Goal: Complete application form

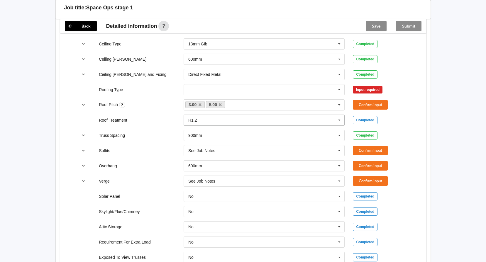
scroll to position [352, 0]
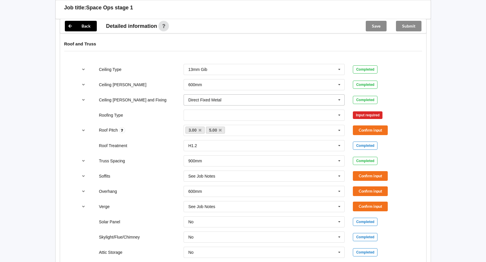
click at [340, 95] on icon at bounding box center [339, 100] width 9 height 11
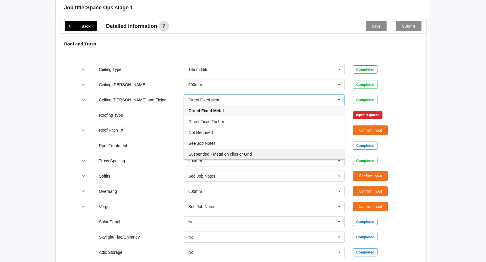
click at [250, 152] on span "Suspended - Metal on clips or Grid" at bounding box center [220, 154] width 63 height 5
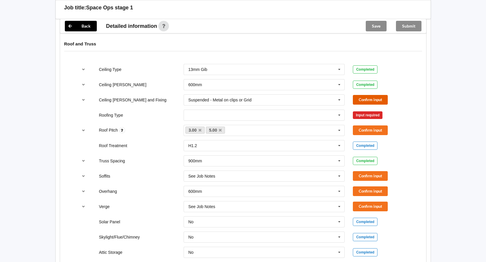
click at [372, 95] on button "Confirm input" at bounding box center [370, 100] width 35 height 10
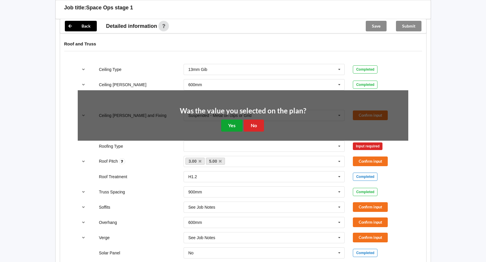
click at [235, 120] on button "Yes" at bounding box center [231, 126] width 21 height 12
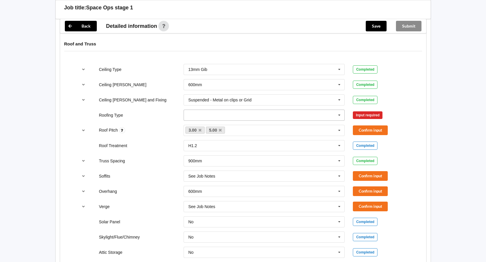
drag, startPoint x: 342, startPoint y: 108, endPoint x: 329, endPoint y: 108, distance: 12.9
click at [342, 110] on icon at bounding box center [339, 115] width 9 height 11
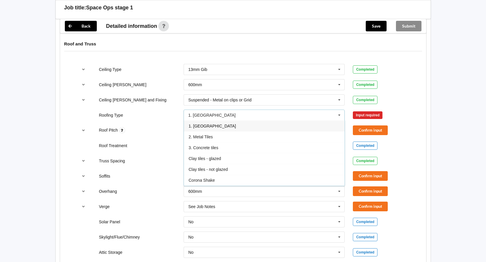
click at [206, 124] on span "1. [GEOGRAPHIC_DATA]" at bounding box center [212, 126] width 47 height 5
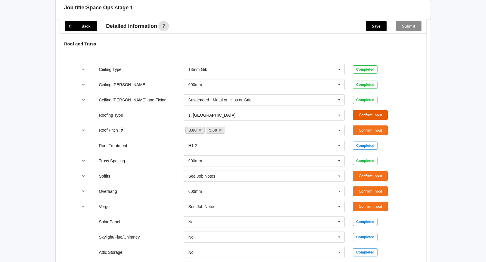
click at [370, 110] on button "Confirm input" at bounding box center [370, 115] width 35 height 10
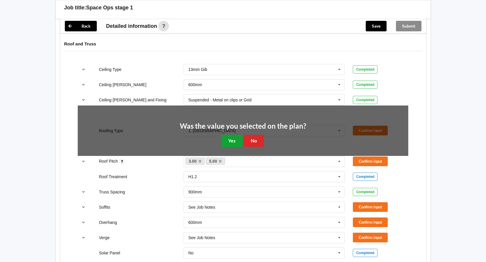
click at [231, 135] on button "Yes" at bounding box center [231, 141] width 21 height 12
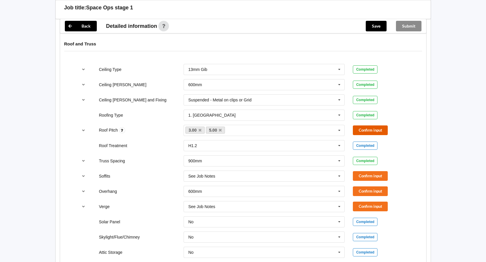
click at [381, 125] on button "Confirm input" at bounding box center [370, 130] width 35 height 10
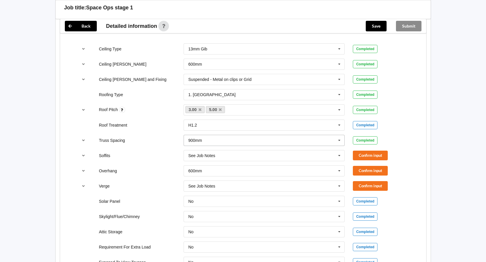
scroll to position [381, 0]
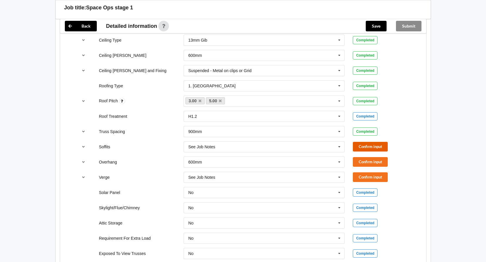
click at [371, 142] on button "Confirm input" at bounding box center [370, 147] width 35 height 10
click at [374, 157] on button "Confirm input" at bounding box center [370, 162] width 35 height 10
click at [373, 172] on button "Confirm input" at bounding box center [370, 177] width 35 height 10
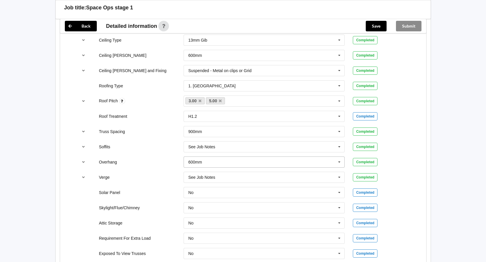
click at [342, 157] on icon at bounding box center [339, 162] width 9 height 11
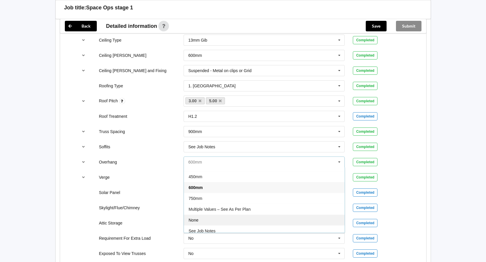
scroll to position [11, 0]
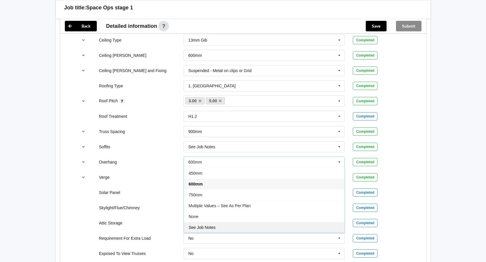
click at [213, 225] on span "See Job Notes" at bounding box center [202, 227] width 27 height 5
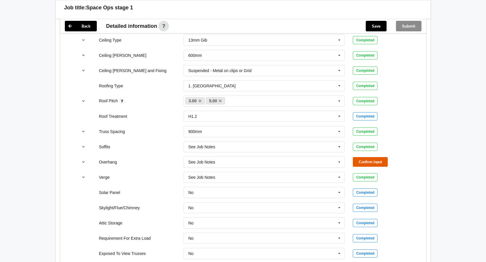
click at [374, 157] on button "Confirm input" at bounding box center [370, 162] width 35 height 10
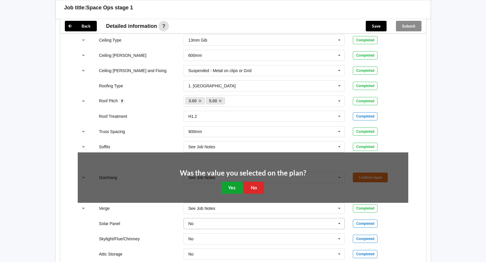
click at [241, 183] on button "Yes" at bounding box center [231, 188] width 21 height 12
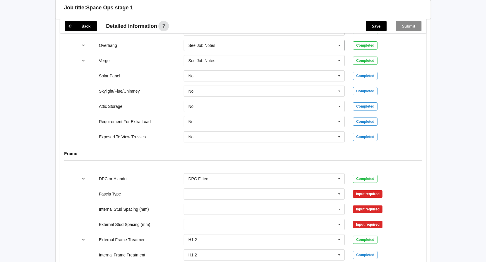
scroll to position [498, 0]
click at [337, 188] on icon at bounding box center [339, 193] width 9 height 11
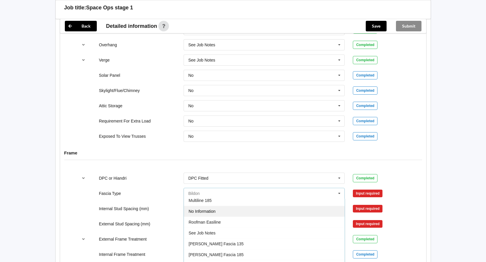
scroll to position [195, 0]
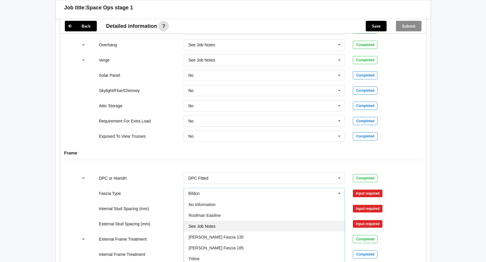
click at [218, 221] on div "See Job Notes" at bounding box center [264, 226] width 161 height 11
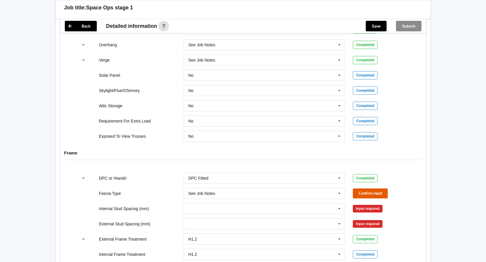
click at [375, 189] on button "Confirm input" at bounding box center [370, 194] width 35 height 10
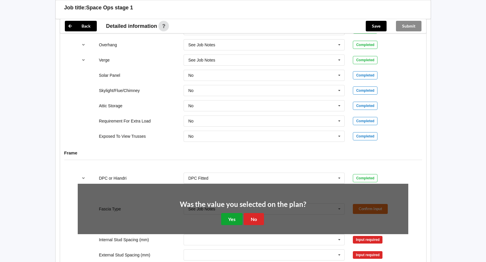
click at [228, 213] on button "Yes" at bounding box center [231, 219] width 21 height 12
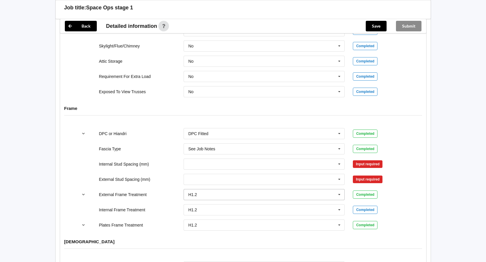
scroll to position [557, 0]
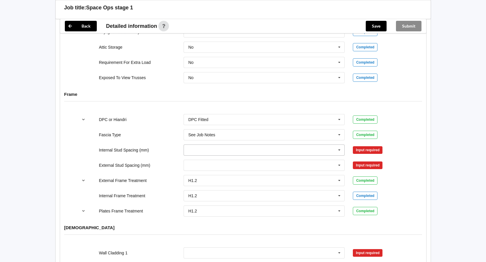
click at [338, 145] on icon at bounding box center [339, 150] width 9 height 11
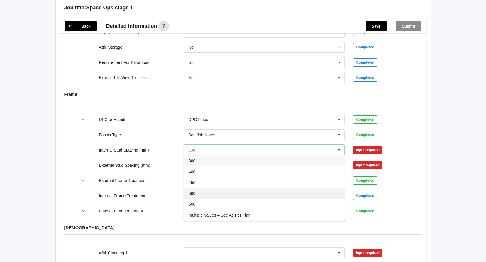
scroll to position [21, 0]
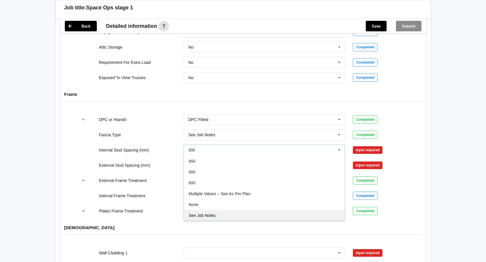
click at [221, 210] on div "See Job Notes" at bounding box center [264, 215] width 161 height 11
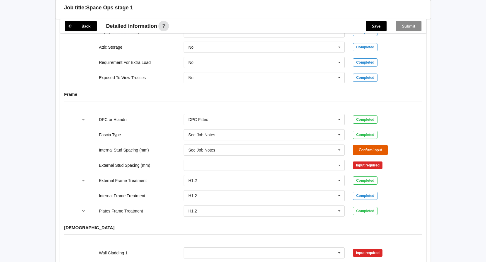
click at [369, 145] on button "Confirm input" at bounding box center [370, 150] width 35 height 10
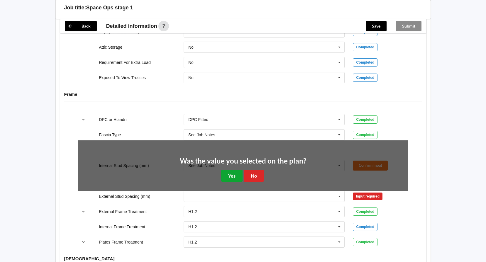
click at [235, 170] on button "Yes" at bounding box center [231, 176] width 21 height 12
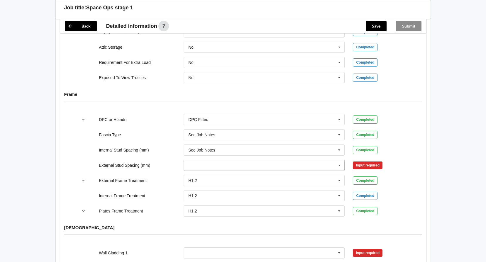
drag, startPoint x: 365, startPoint y: 159, endPoint x: 319, endPoint y: 162, distance: 46.4
click at [366, 162] on div "Input required" at bounding box center [368, 166] width 30 height 8
drag, startPoint x: 340, startPoint y: 159, endPoint x: 291, endPoint y: 179, distance: 53.4
click at [340, 160] on icon at bounding box center [339, 165] width 9 height 11
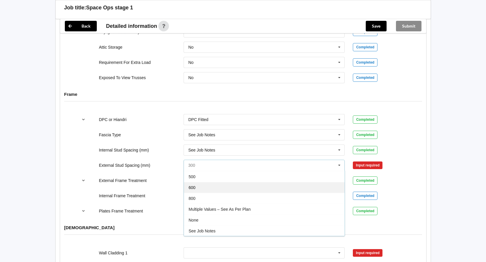
scroll to position [32, 0]
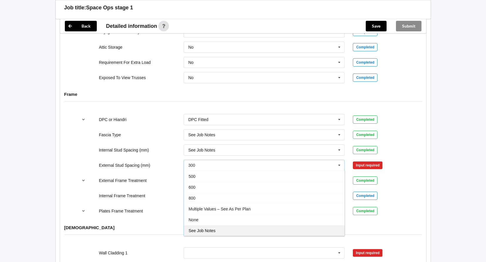
click at [215, 225] on div "See Job Notes" at bounding box center [264, 230] width 161 height 11
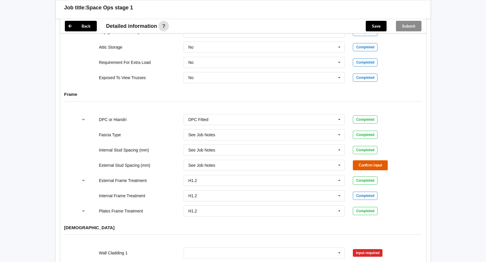
click at [373, 160] on button "Confirm input" at bounding box center [370, 165] width 35 height 10
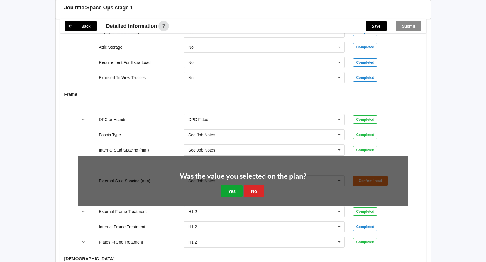
click at [234, 185] on button "Yes" at bounding box center [231, 191] width 21 height 12
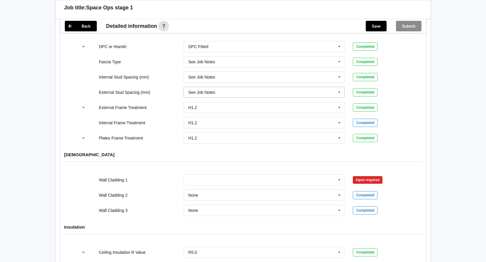
scroll to position [674, 0]
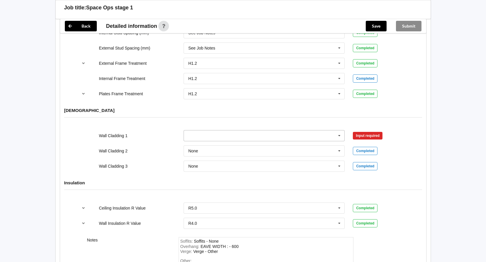
click at [339, 130] on icon at bounding box center [339, 135] width 9 height 11
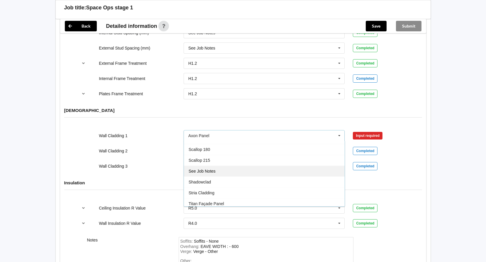
click at [222, 166] on div "See Job Notes" at bounding box center [264, 171] width 161 height 11
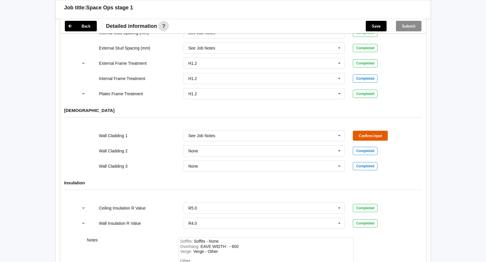
click at [368, 131] on button "Confirm input" at bounding box center [370, 136] width 35 height 10
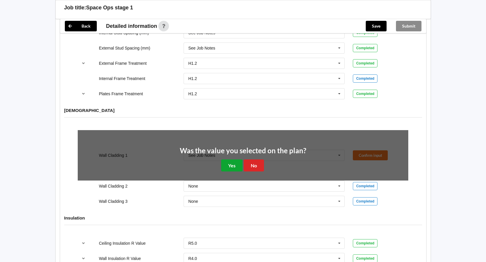
click at [233, 159] on button "Yes" at bounding box center [231, 165] width 21 height 12
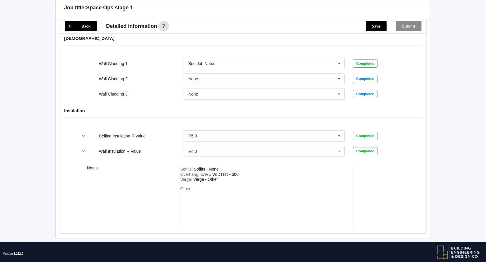
scroll to position [750, 0]
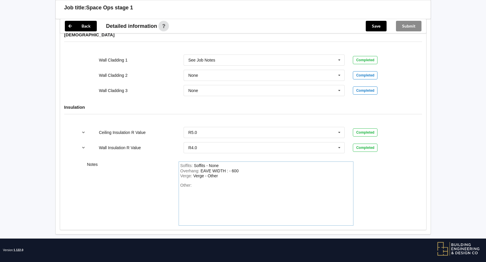
click at [217, 183] on div "Other:" at bounding box center [265, 203] width 171 height 41
click at [380, 25] on button "Save" at bounding box center [376, 26] width 21 height 11
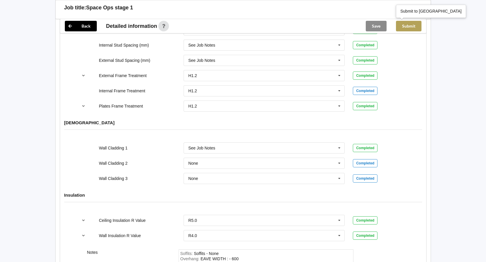
click at [404, 28] on button "Submit" at bounding box center [409, 26] width 26 height 11
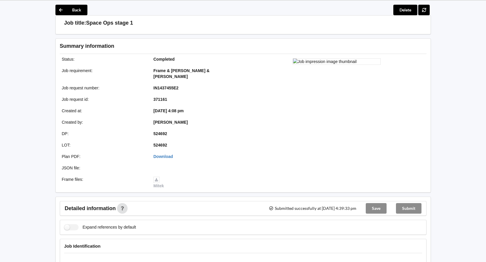
scroll to position [0, 0]
